Goal: Use online tool/utility: Utilize a website feature to perform a specific function

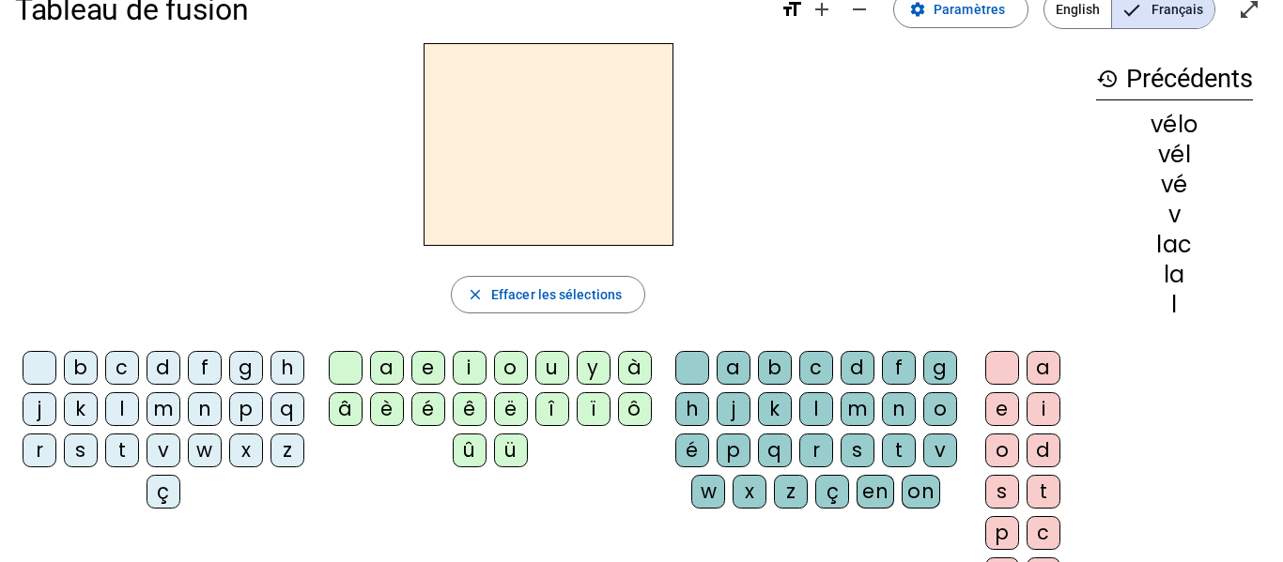
scroll to position [29, 0]
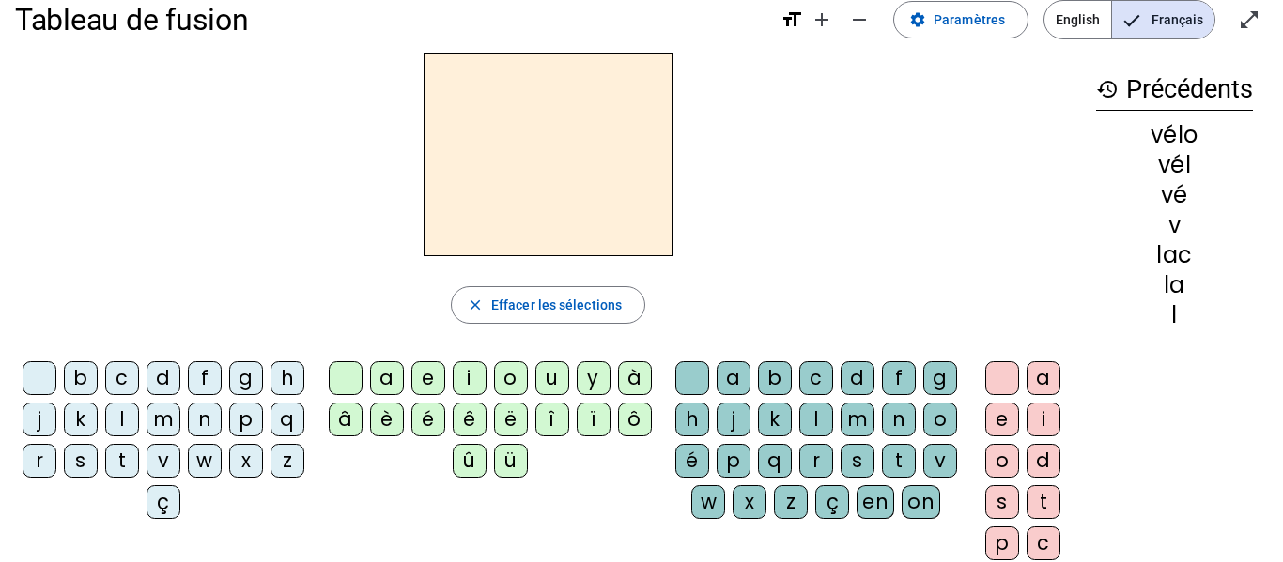
click at [139, 417] on div "l" at bounding box center [122, 420] width 34 height 34
click at [384, 383] on div "a" at bounding box center [387, 379] width 34 height 34
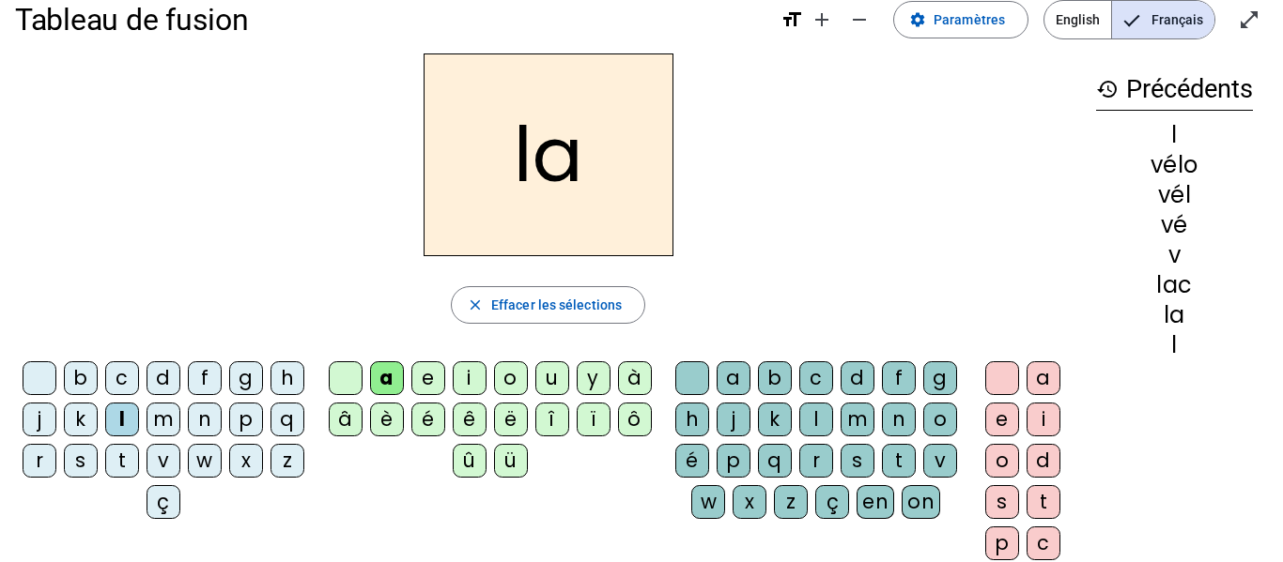
click at [829, 378] on div "c" at bounding box center [816, 379] width 34 height 34
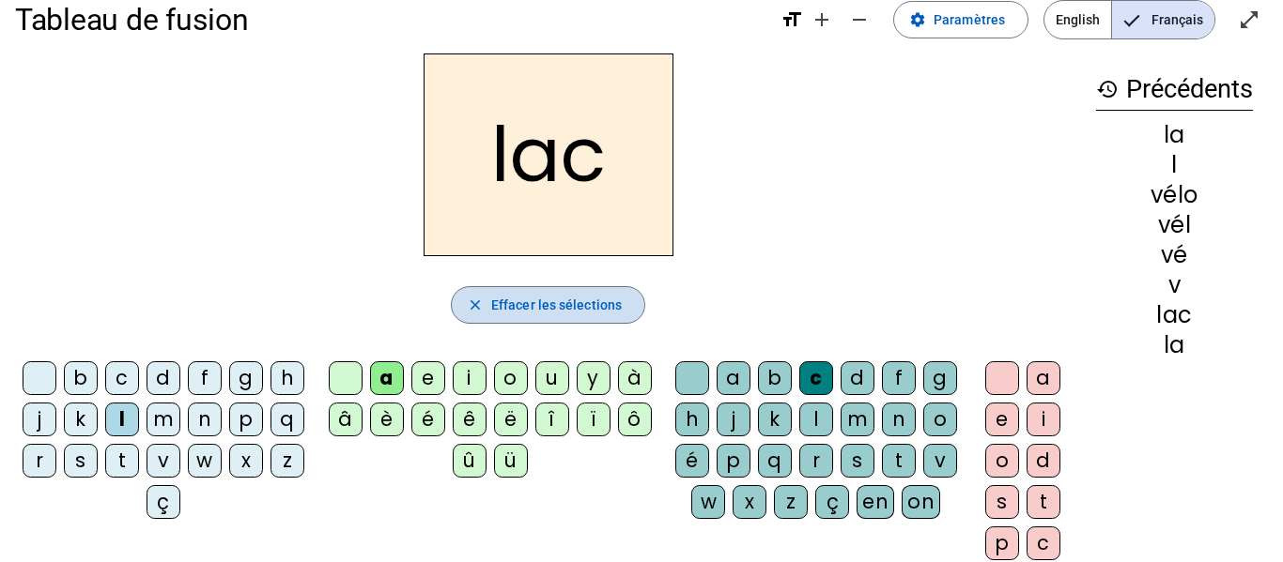
click at [491, 309] on span "Effacer les sélections" at bounding box center [556, 305] width 131 height 23
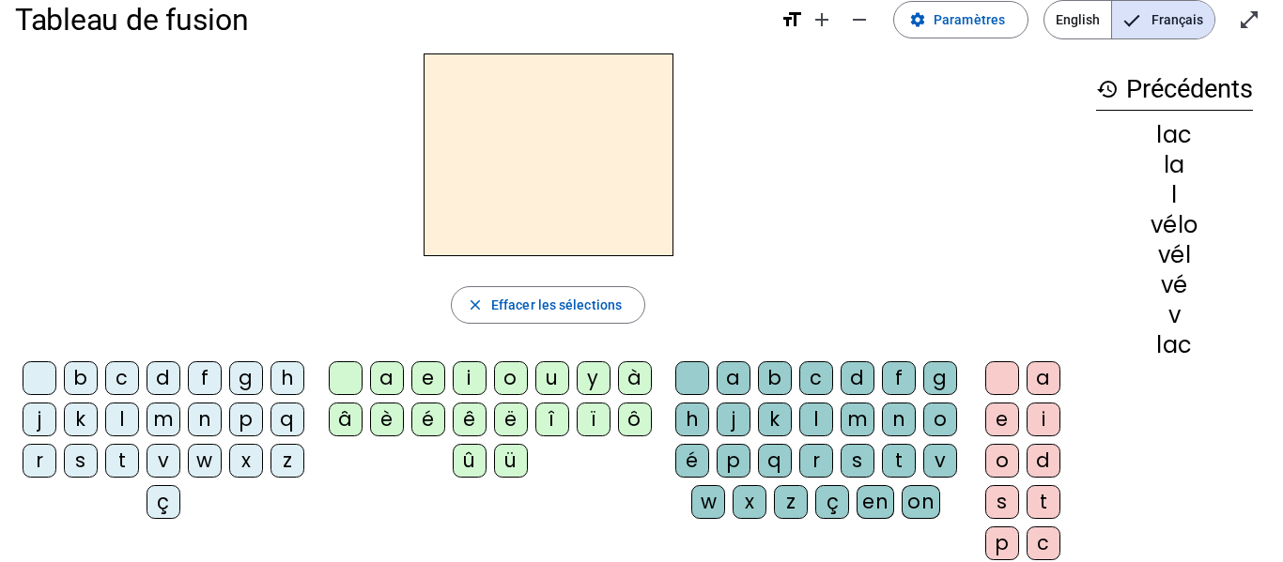
click at [139, 421] on div "l" at bounding box center [122, 420] width 34 height 34
click at [466, 378] on div "i" at bounding box center [470, 379] width 34 height 34
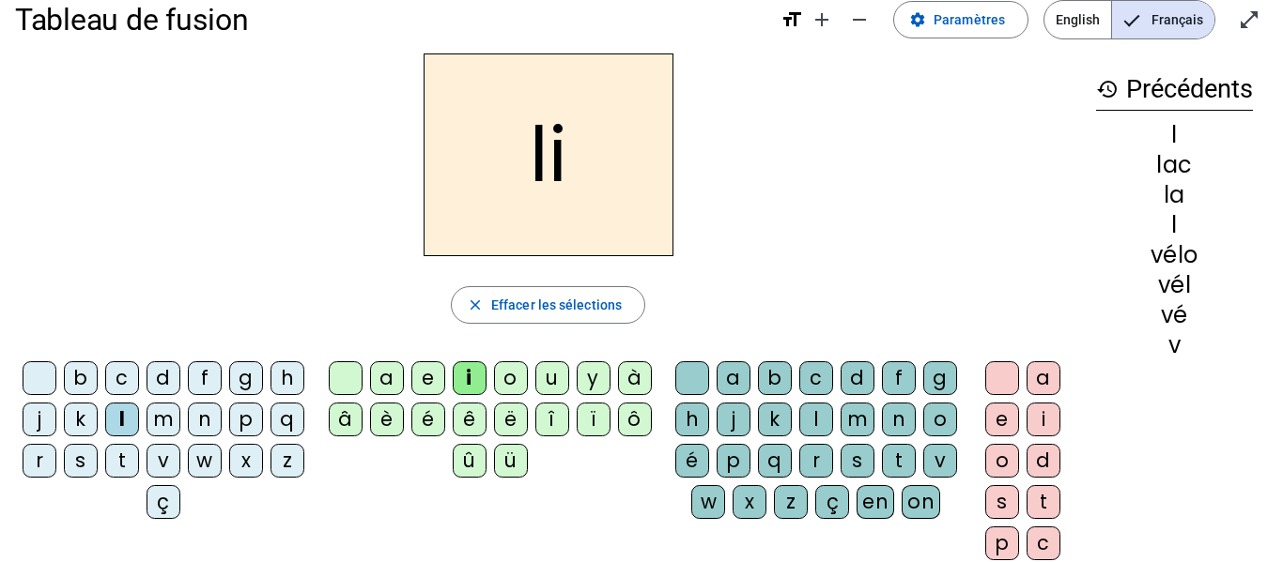
click at [916, 377] on div "f" at bounding box center [899, 379] width 34 height 34
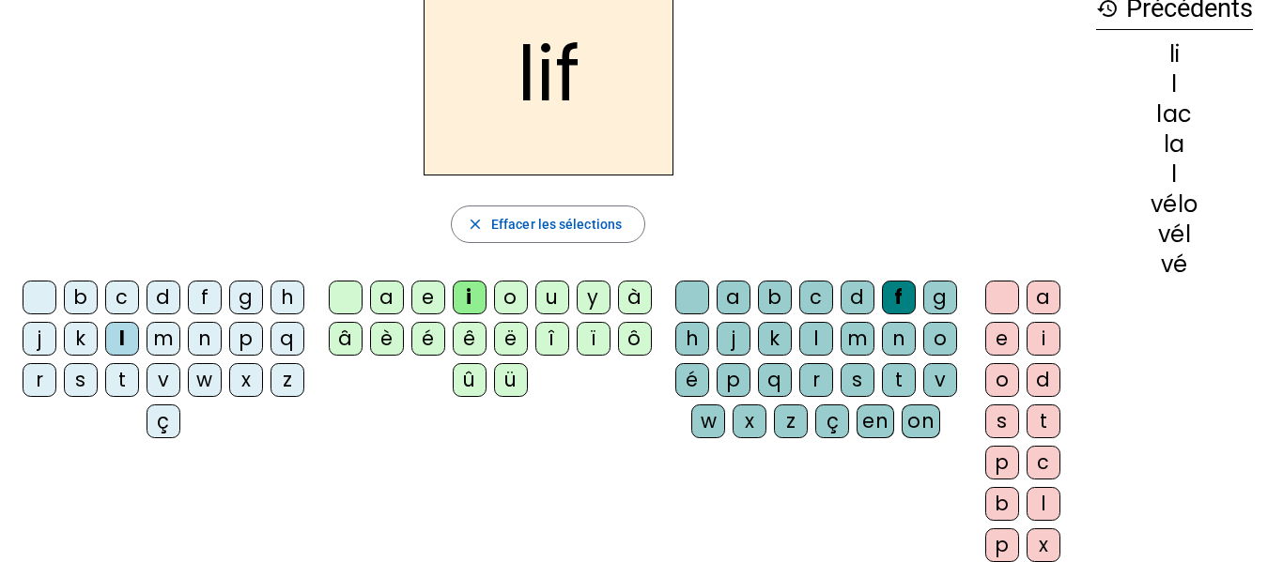
scroll to position [67, 0]
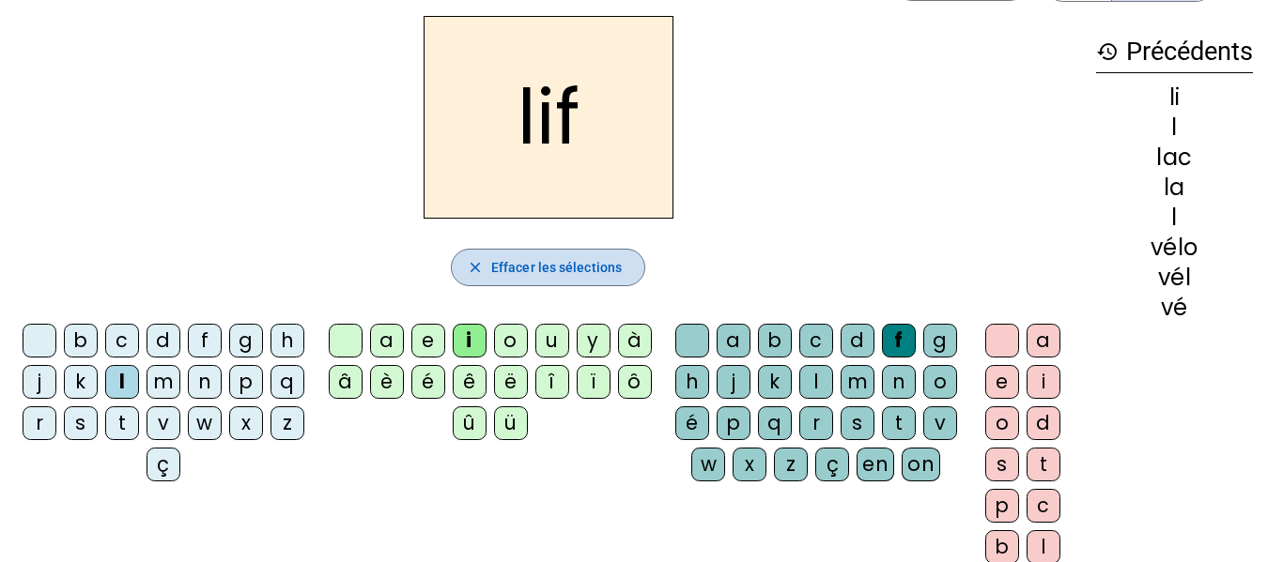
click at [524, 250] on span "button" at bounding box center [548, 267] width 192 height 45
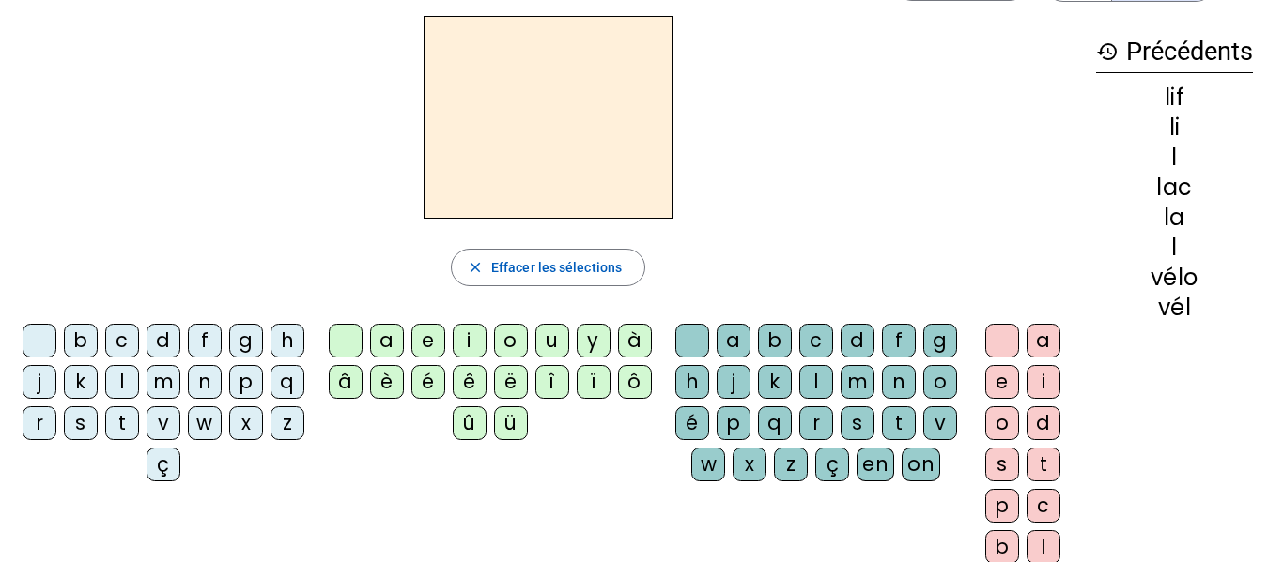
click at [139, 381] on div "l" at bounding box center [122, 382] width 34 height 34
click at [467, 336] on div "i" at bounding box center [470, 341] width 34 height 34
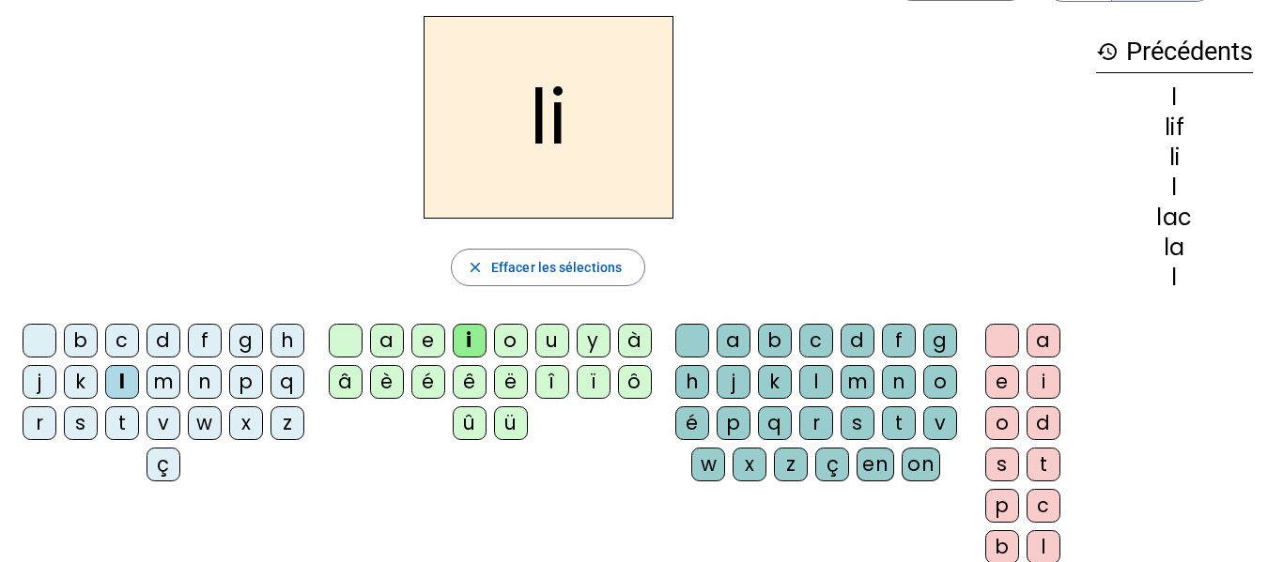
click at [882, 440] on div "t" at bounding box center [899, 424] width 34 height 34
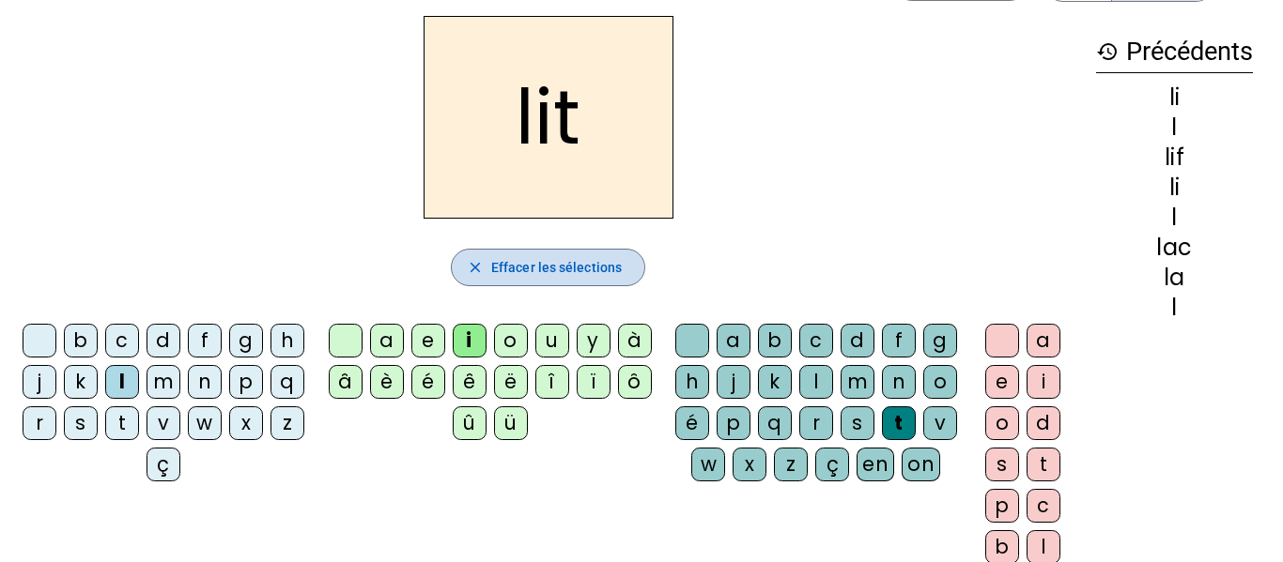
click at [470, 272] on mat-icon "close" at bounding box center [475, 267] width 17 height 17
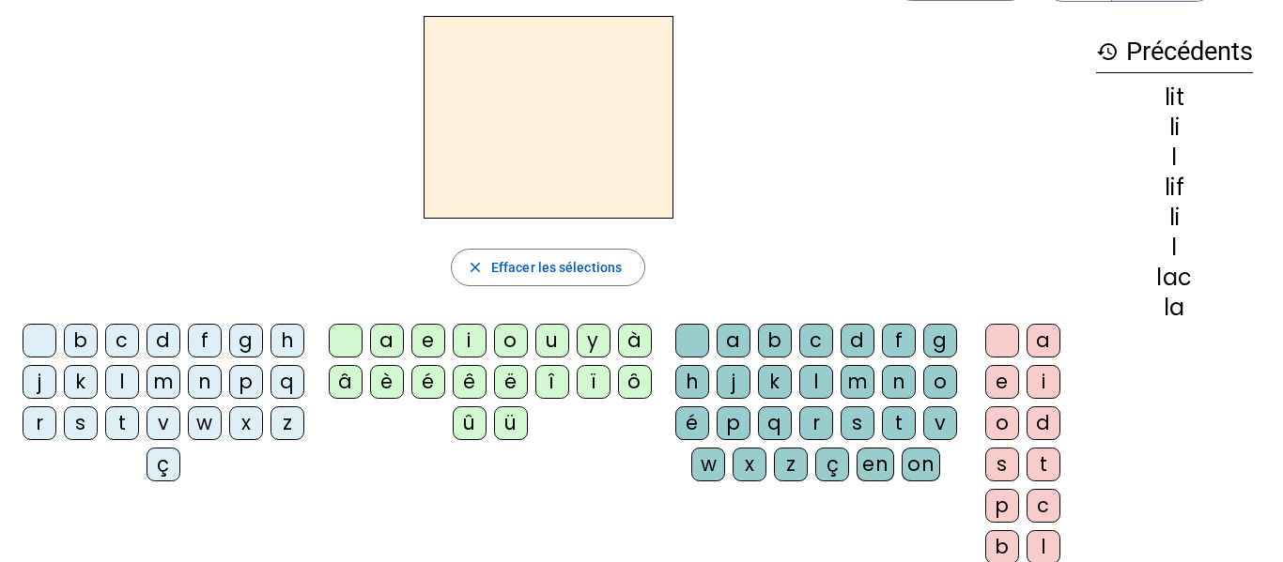
click at [180, 422] on div "v" at bounding box center [163, 424] width 34 height 34
click at [428, 383] on div "é" at bounding box center [428, 382] width 34 height 34
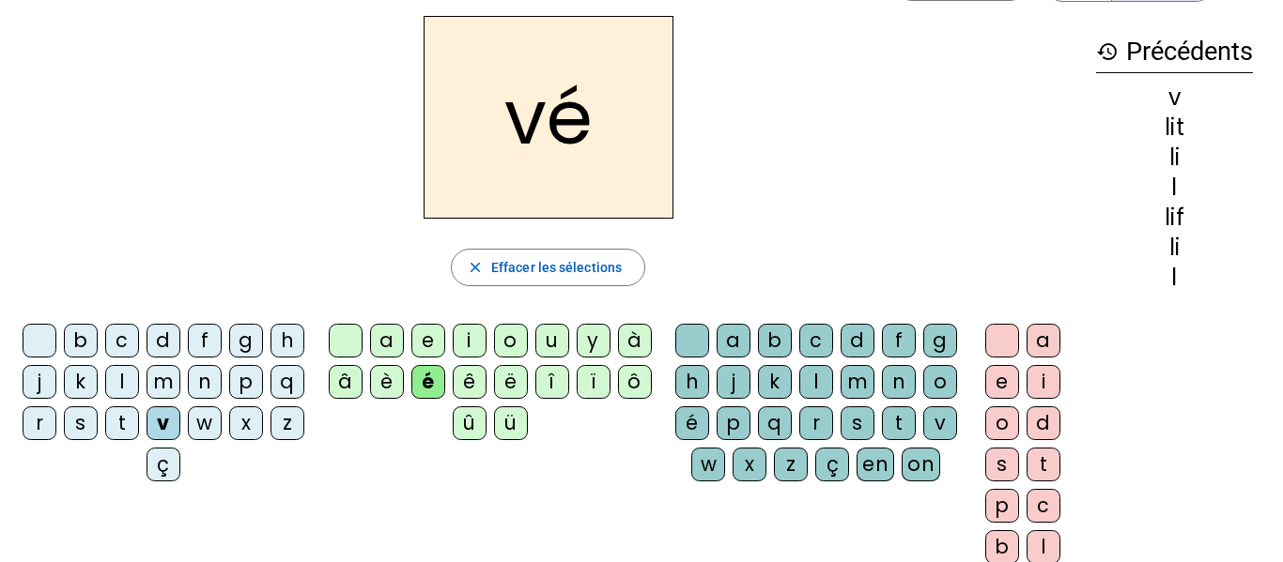
click at [833, 378] on div "l" at bounding box center [816, 382] width 34 height 34
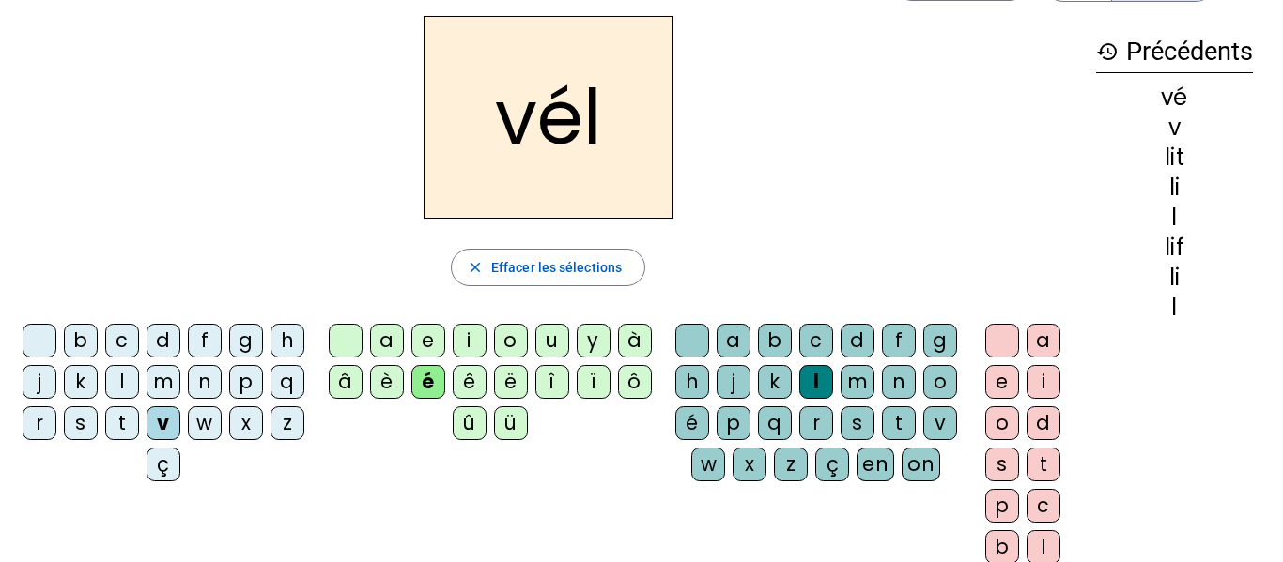
click at [993, 425] on div "o" at bounding box center [1002, 424] width 34 height 34
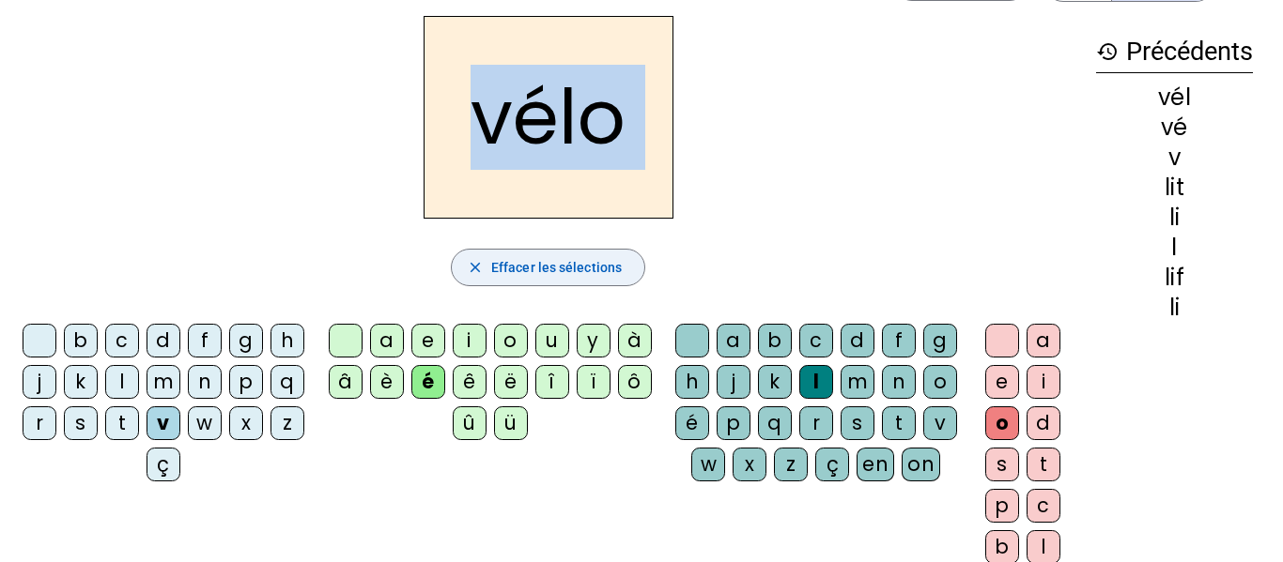
drag, startPoint x: 125, startPoint y: 180, endPoint x: 563, endPoint y: 270, distance: 447.7
click at [563, 270] on div "vélo close Effacer les sélections b c d f g h j k l m n p q r s t v w x z ç a e…" at bounding box center [548, 318] width 1066 height 605
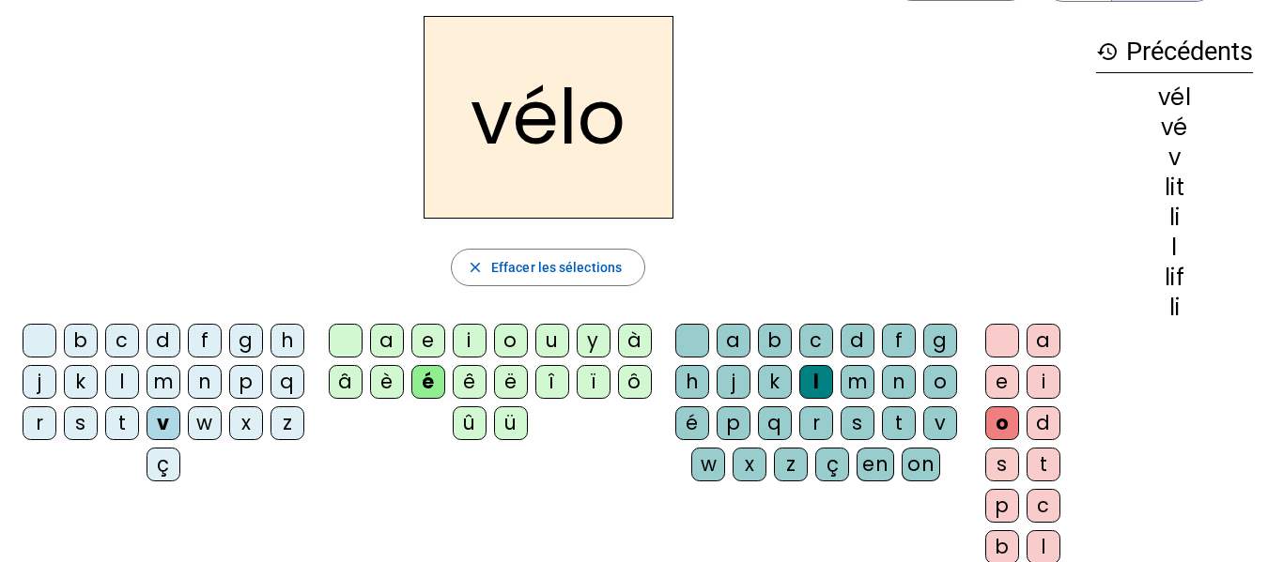
click at [229, 399] on div "p" at bounding box center [246, 382] width 34 height 34
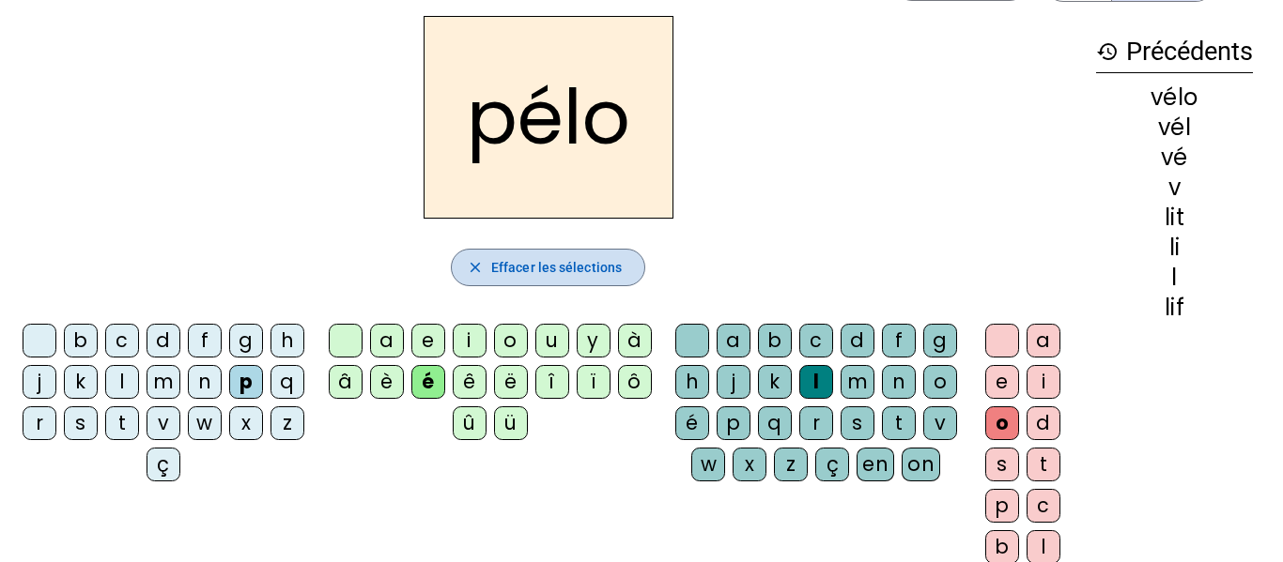
click at [622, 267] on span "button" at bounding box center [548, 267] width 192 height 45
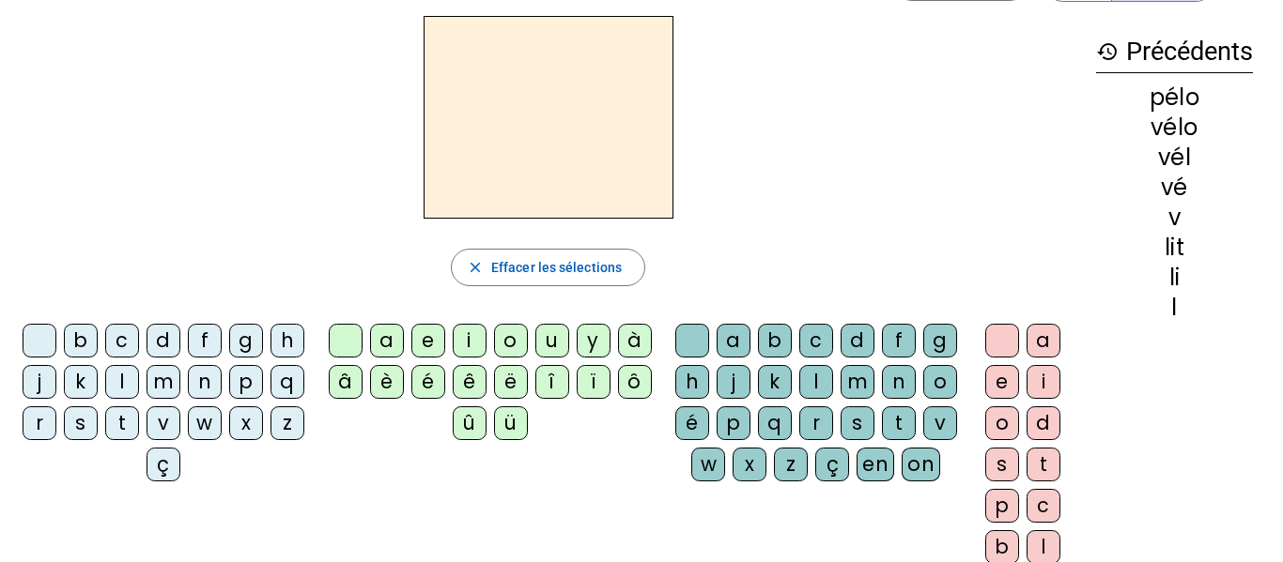
click at [229, 399] on div "p" at bounding box center [246, 382] width 34 height 34
click at [833, 380] on div "l" at bounding box center [816, 382] width 34 height 34
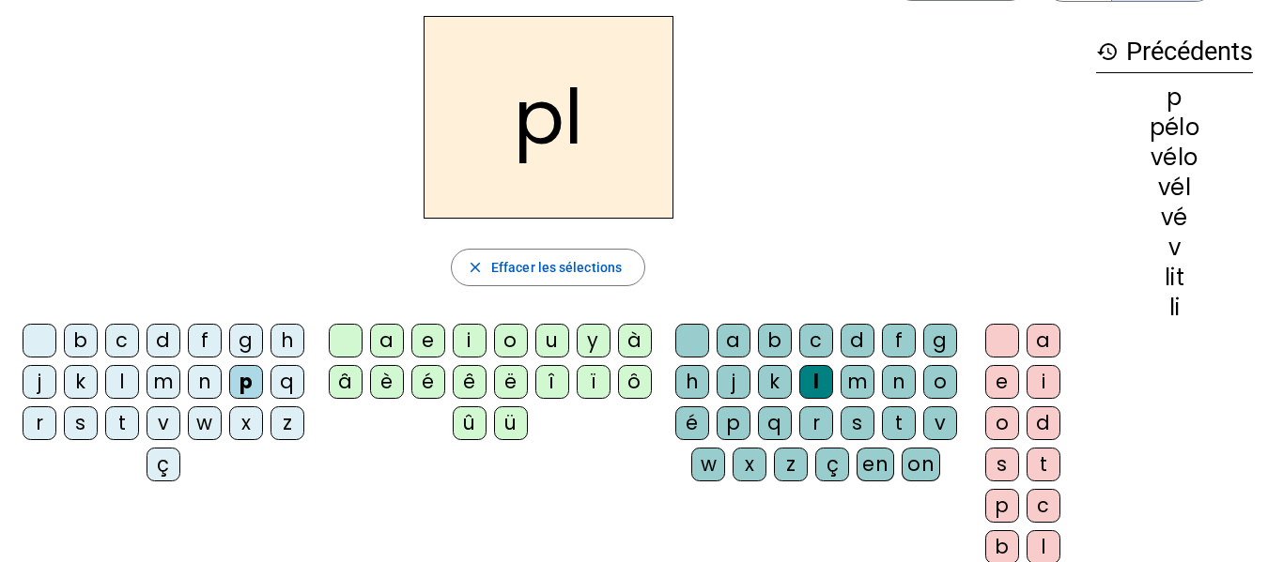
click at [1040, 387] on div "i" at bounding box center [1043, 382] width 34 height 34
